Goal: Task Accomplishment & Management: Use online tool/utility

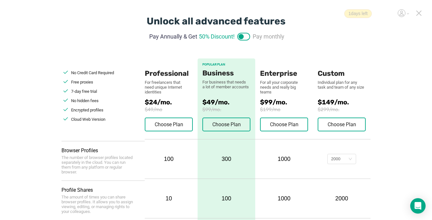
click at [419, 12] on icon at bounding box center [419, 13] width 6 height 6
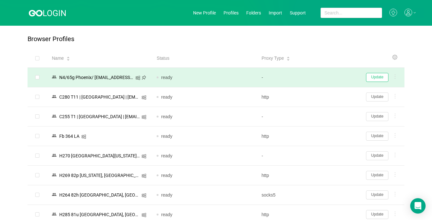
click at [380, 78] on button "Update" at bounding box center [377, 77] width 22 height 9
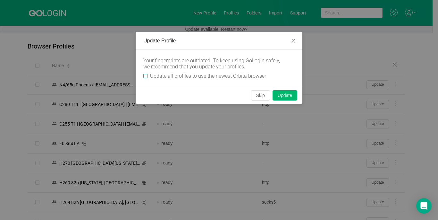
click at [144, 78] on input "Update all profiles to use the newest Orbita browser" at bounding box center [145, 76] width 4 height 4
checkbox input "true"
click at [262, 97] on button "Skip" at bounding box center [260, 95] width 19 height 10
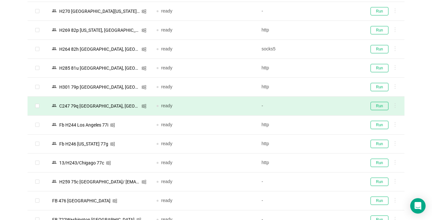
scroll to position [160, 0]
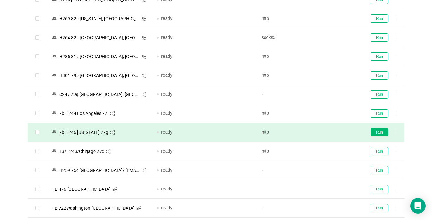
click at [378, 132] on button "Run" at bounding box center [380, 132] width 18 height 8
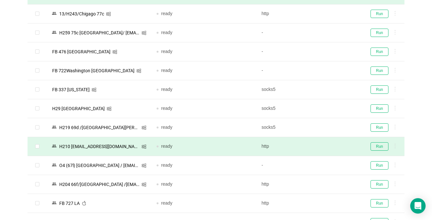
scroll to position [320, 0]
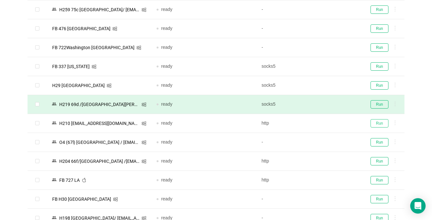
click at [381, 122] on button "Run" at bounding box center [380, 123] width 18 height 8
click at [377, 105] on button "Run" at bounding box center [380, 104] width 18 height 8
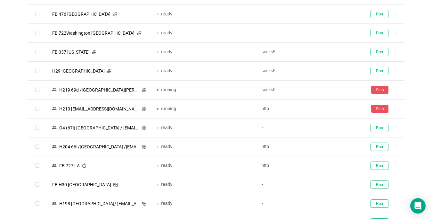
scroll to position [449, 0]
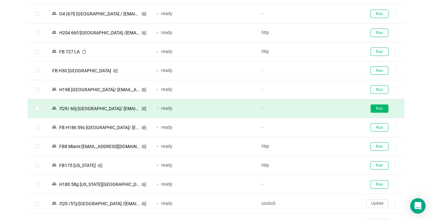
click at [380, 107] on button "Run" at bounding box center [380, 108] width 18 height 8
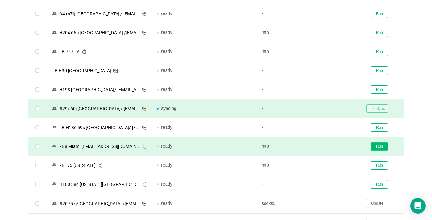
click at [377, 146] on button "Run" at bounding box center [380, 146] width 18 height 8
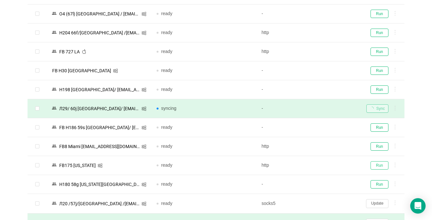
click at [378, 165] on button "Run" at bounding box center [380, 165] width 18 height 8
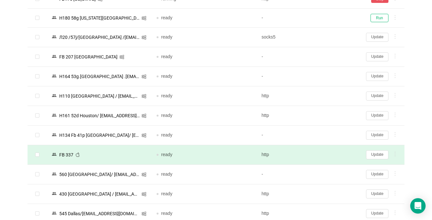
scroll to position [641, 0]
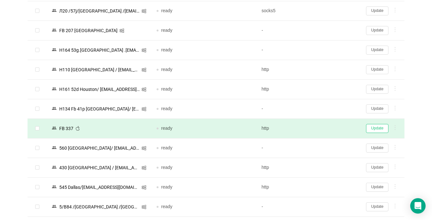
click at [379, 128] on button "Update" at bounding box center [377, 128] width 22 height 9
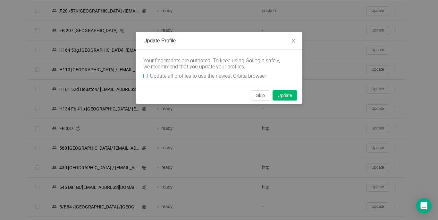
click at [145, 73] on label "Update all profiles to use the newest Orbita browser" at bounding box center [205, 76] width 125 height 6
click at [145, 74] on input "Update all profiles to use the newest Orbita browser" at bounding box center [145, 76] width 4 height 4
checkbox input "true"
click at [262, 94] on button "Skip" at bounding box center [260, 95] width 19 height 10
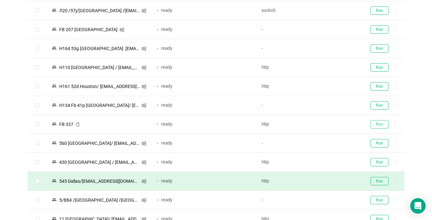
click at [383, 122] on button "Run" at bounding box center [380, 124] width 18 height 8
click at [381, 179] on button "Run" at bounding box center [380, 181] width 18 height 8
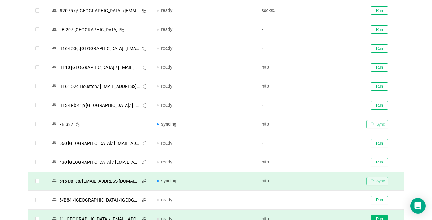
click at [381, 215] on button "Run" at bounding box center [380, 218] width 18 height 8
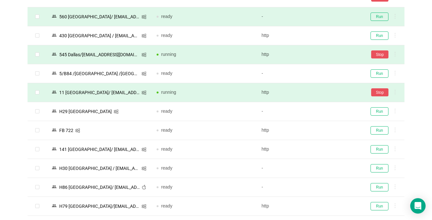
scroll to position [769, 0]
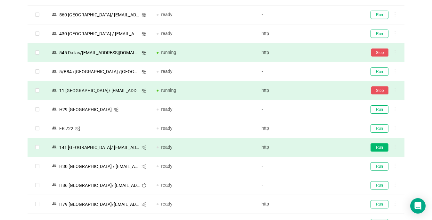
click at [378, 124] on button "Run" at bounding box center [380, 128] width 18 height 8
click at [380, 143] on button "Run" at bounding box center [380, 147] width 18 height 8
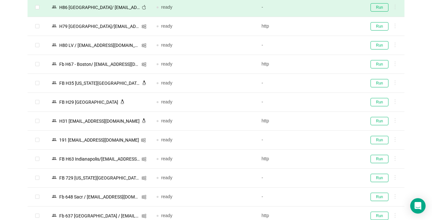
scroll to position [961, 0]
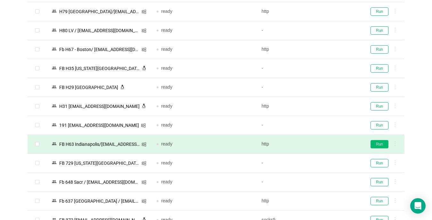
click at [379, 144] on button "Run" at bounding box center [380, 144] width 18 height 8
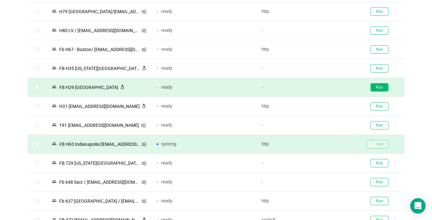
click at [380, 88] on button "Run" at bounding box center [380, 87] width 18 height 8
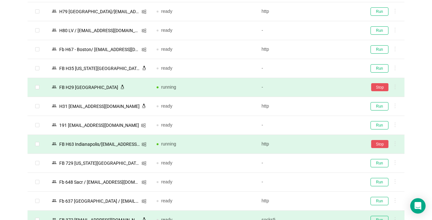
scroll to position [1058, 0]
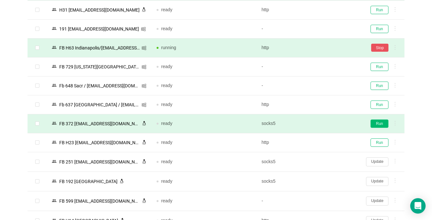
click at [379, 123] on button "Run" at bounding box center [380, 123] width 18 height 8
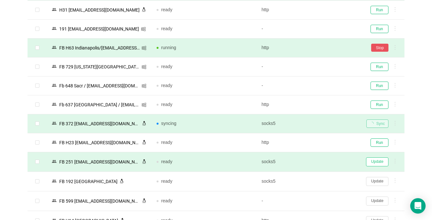
click at [376, 160] on button "Update" at bounding box center [377, 161] width 22 height 9
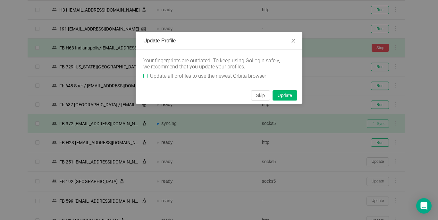
click at [147, 77] on input "Update all profiles to use the newest Orbita browser" at bounding box center [145, 76] width 4 height 4
checkbox input "true"
click at [258, 99] on button "Skip" at bounding box center [260, 95] width 19 height 10
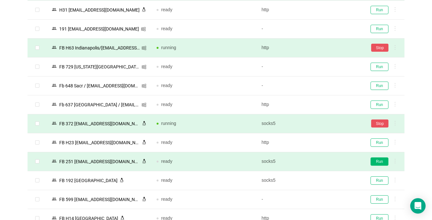
click at [380, 161] on button "Run" at bounding box center [380, 161] width 18 height 8
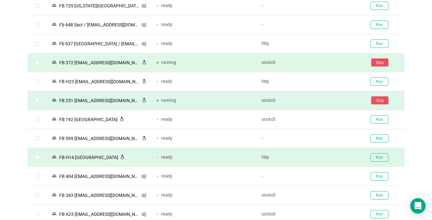
scroll to position [1186, 0]
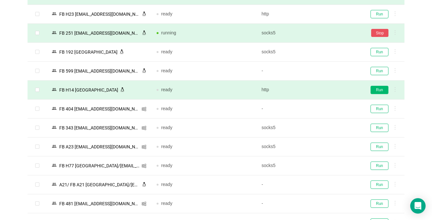
click at [379, 87] on button "Run" at bounding box center [380, 90] width 18 height 8
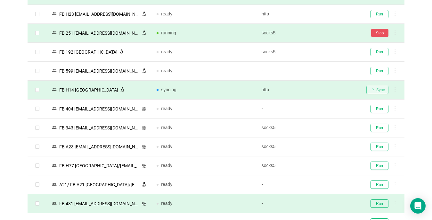
scroll to position [1250, 0]
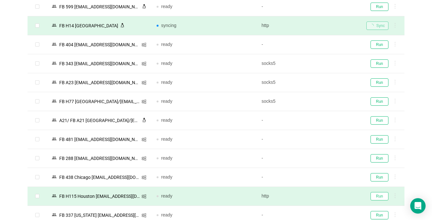
click at [379, 196] on button "Run" at bounding box center [380, 196] width 18 height 8
